Goal: Transaction & Acquisition: Subscribe to service/newsletter

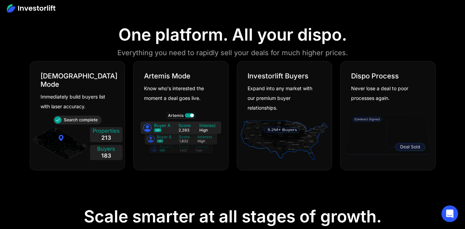
scroll to position [371, 0]
click at [155, 181] on section "One platform. All your dispo. Everything you need to rapidly sell your deals fo…" at bounding box center [232, 99] width 465 height 182
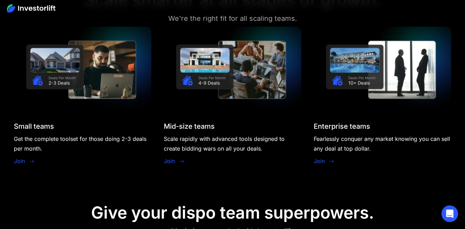
scroll to position [585, 0]
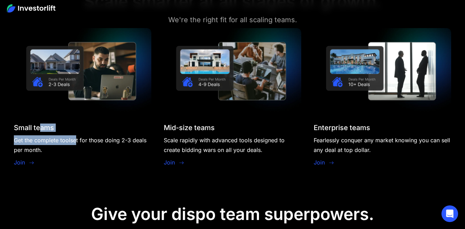
drag, startPoint x: 41, startPoint y: 121, endPoint x: 77, endPoint y: 138, distance: 40.1
click at [77, 138] on div "Small teams Get the complete toolset for those doing 2-3 deals per month. Join" at bounding box center [83, 98] width 138 height 140
click at [77, 138] on div "Get the complete toolset for those doing 2-3 deals per month." at bounding box center [83, 144] width 138 height 19
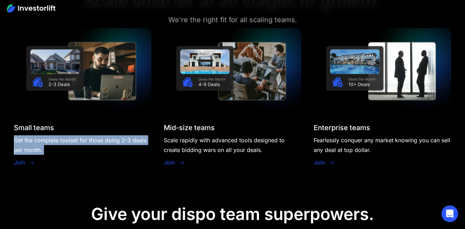
click at [77, 138] on div "Get the complete toolset for those doing 2-3 deals per month." at bounding box center [83, 144] width 138 height 19
drag, startPoint x: 77, startPoint y: 138, endPoint x: 118, endPoint y: 136, distance: 40.6
click at [118, 136] on div "Get the complete toolset for those doing 2-3 deals per month." at bounding box center [83, 144] width 138 height 19
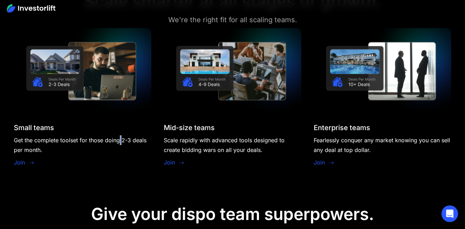
click at [118, 136] on div "Get the complete toolset for those doing 2-3 deals per month." at bounding box center [83, 144] width 138 height 19
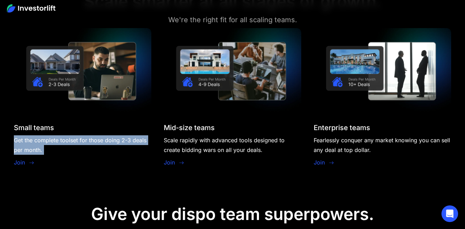
click at [118, 136] on div "Get the complete toolset for those doing 2-3 deals per month." at bounding box center [83, 144] width 138 height 19
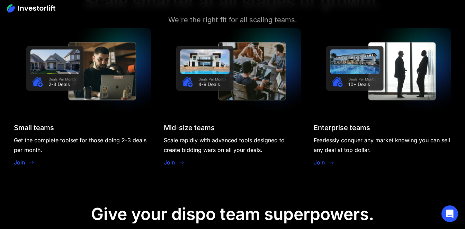
drag, startPoint x: 118, startPoint y: 136, endPoint x: 189, endPoint y: 142, distance: 71.3
click at [189, 142] on div "Scale rapidly with advanced tools designed to create bidding wars on all your d…" at bounding box center [233, 144] width 138 height 19
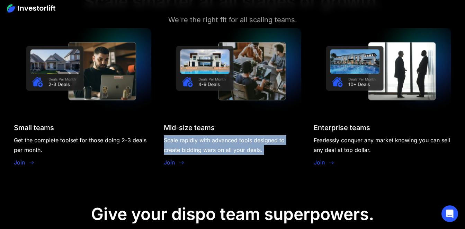
click at [189, 142] on div "Scale rapidly with advanced tools designed to create bidding wars on all your d…" at bounding box center [233, 144] width 138 height 19
drag, startPoint x: 189, startPoint y: 142, endPoint x: 210, endPoint y: 147, distance: 21.6
click at [210, 147] on div "Scale rapidly with advanced tools designed to create bidding wars on all your d…" at bounding box center [233, 144] width 138 height 19
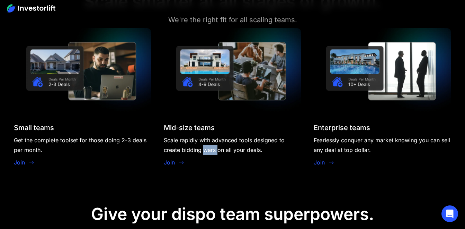
click at [210, 147] on div "Scale rapidly with advanced tools designed to create bidding wars on all your d…" at bounding box center [233, 144] width 138 height 19
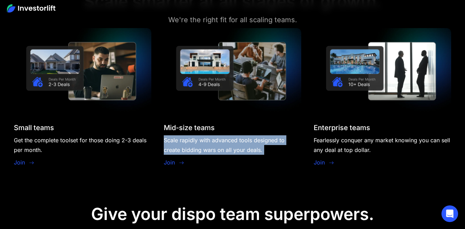
click at [210, 147] on div "Scale rapidly with advanced tools designed to create bidding wars on all your d…" at bounding box center [233, 144] width 138 height 19
drag, startPoint x: 210, startPoint y: 147, endPoint x: 281, endPoint y: 140, distance: 71.0
click at [281, 140] on div "Scale rapidly with advanced tools designed to create bidding wars on all your d…" at bounding box center [233, 144] width 138 height 19
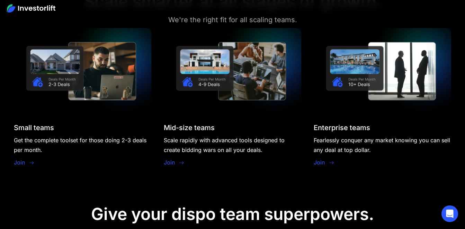
click at [318, 141] on div "Fearlessly conquer any market knowing you can sell any deal at top dollar." at bounding box center [383, 144] width 138 height 19
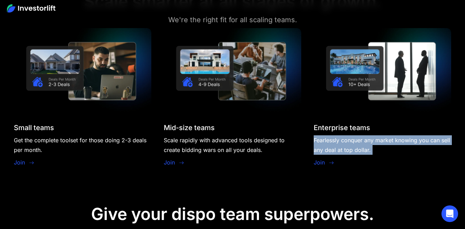
drag, startPoint x: 318, startPoint y: 141, endPoint x: 341, endPoint y: 146, distance: 23.5
click at [341, 146] on div "Fearlessly conquer any market knowing you can sell any deal at top dollar." at bounding box center [383, 144] width 138 height 19
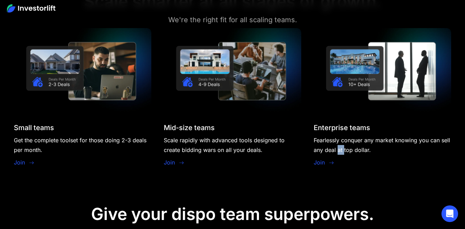
click at [341, 146] on div "Fearlessly conquer any market knowing you can sell any deal at top dollar." at bounding box center [383, 144] width 138 height 19
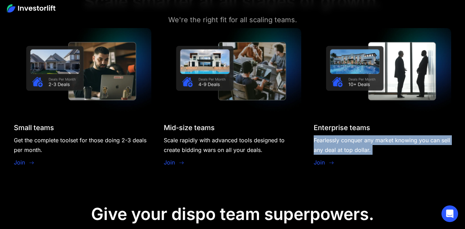
click at [341, 146] on div "Fearlessly conquer any market knowing you can sell any deal at top dollar." at bounding box center [383, 144] width 138 height 19
drag, startPoint x: 341, startPoint y: 146, endPoint x: 358, endPoint y: 149, distance: 17.9
click at [358, 149] on div "Fearlessly conquer any market knowing you can sell any deal at top dollar." at bounding box center [383, 144] width 138 height 19
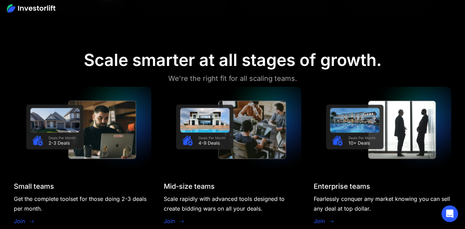
scroll to position [585, 0]
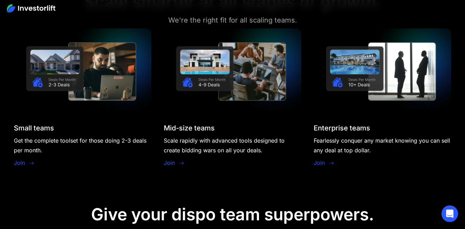
click at [32, 160] on icon at bounding box center [32, 163] width 6 height 6
click at [22, 164] on link "Join" at bounding box center [19, 162] width 11 height 8
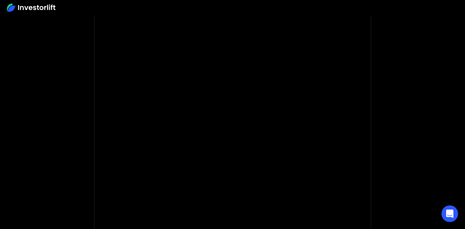
scroll to position [63, 0]
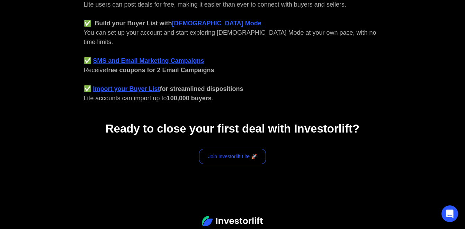
scroll to position [324, 0]
click at [226, 149] on link "Join Investorlift Lite 🚀" at bounding box center [232, 156] width 67 height 15
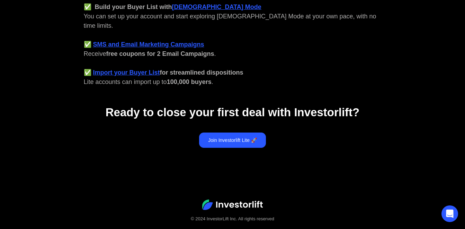
scroll to position [347, 0]
